Goal: Task Accomplishment & Management: Use online tool/utility

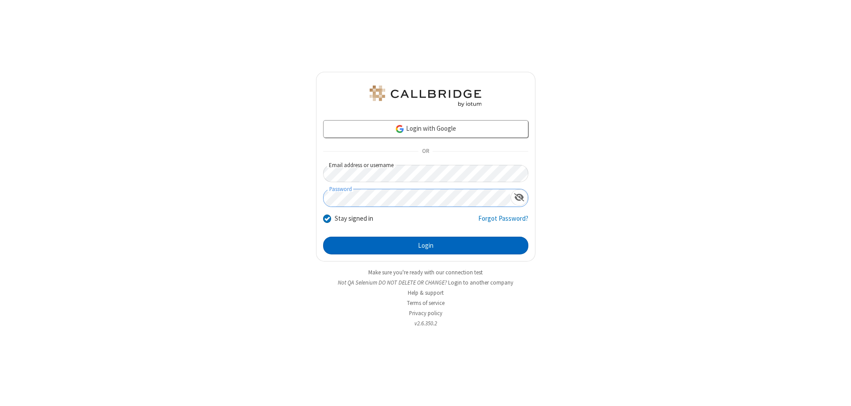
click at [425, 246] on button "Login" at bounding box center [425, 246] width 205 height 18
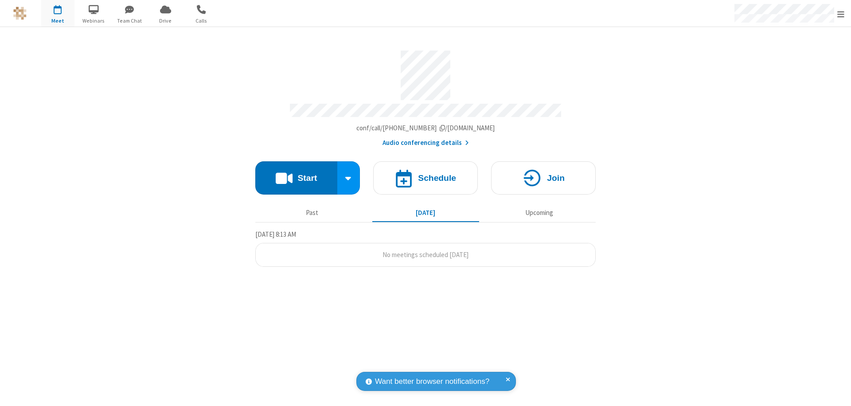
click at [296, 174] on button "Start" at bounding box center [296, 177] width 82 height 33
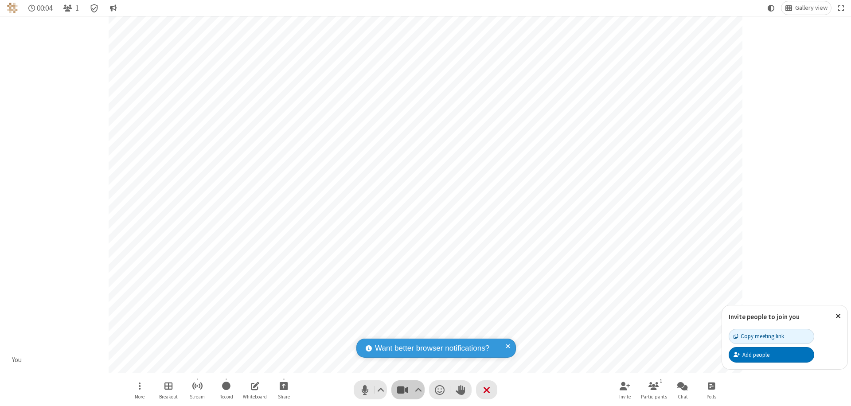
click at [402, 390] on span "Stop video (⌘+Shift+V)" at bounding box center [402, 389] width 13 height 13
click at [402, 390] on span "Start video (⌘+Shift+V)" at bounding box center [402, 389] width 13 height 13
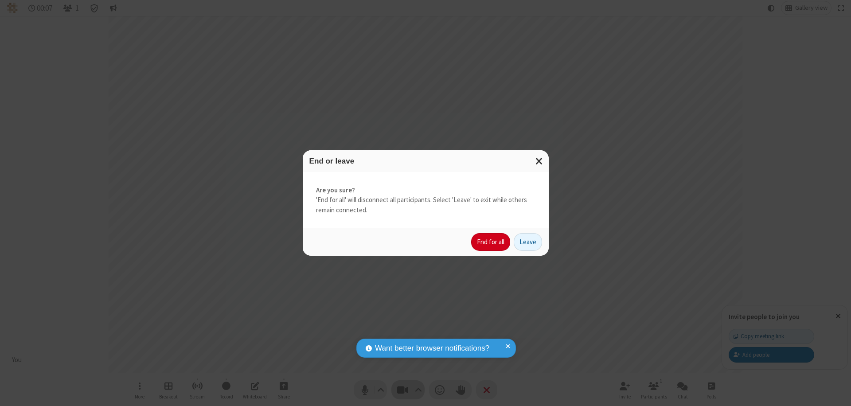
click at [491, 242] on button "End for all" at bounding box center [490, 242] width 39 height 18
